Goal: Transaction & Acquisition: Subscribe to service/newsletter

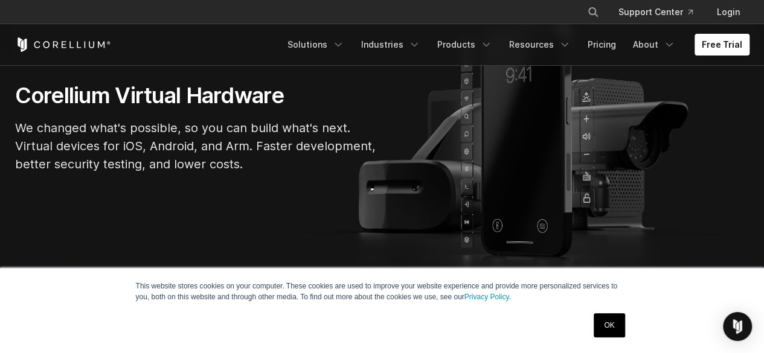
click at [613, 326] on link "OK" at bounding box center [609, 326] width 31 height 24
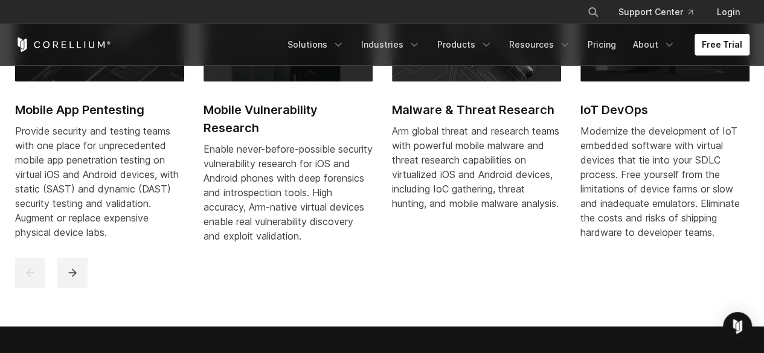
scroll to position [589, 0]
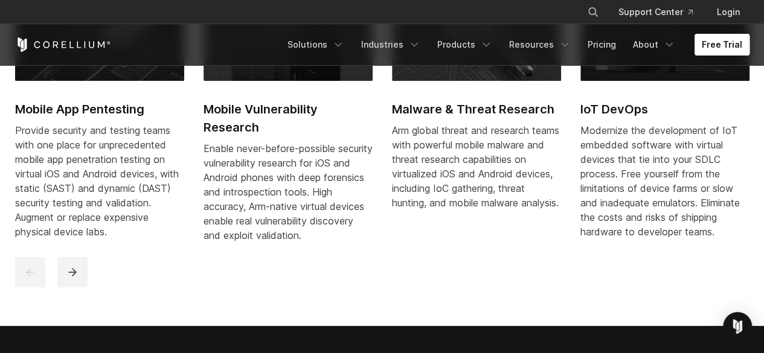
click at [720, 48] on link "Free Trial" at bounding box center [722, 45] width 55 height 22
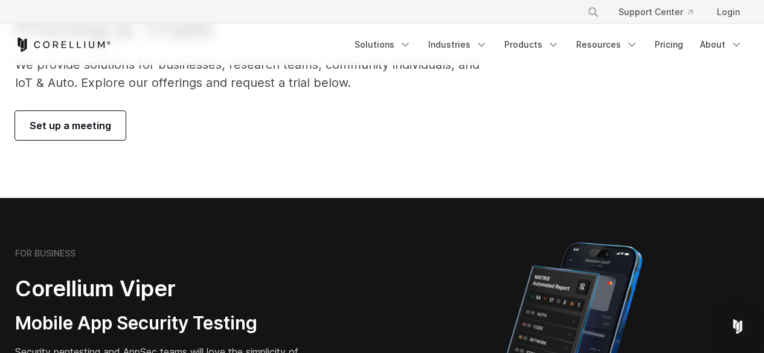
scroll to position [112, 0]
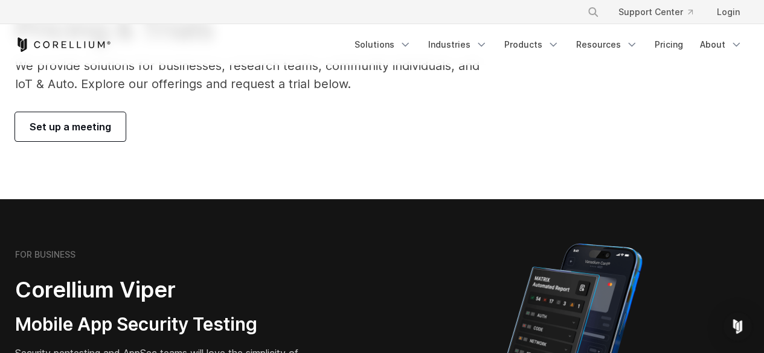
click at [68, 127] on span "Set up a meeting" at bounding box center [71, 127] width 82 height 14
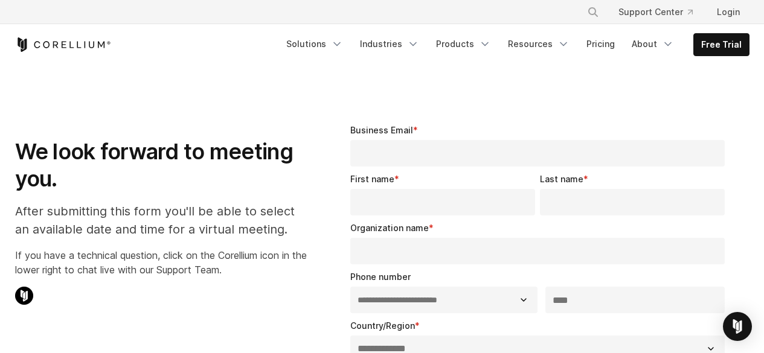
select select "**"
